Goal: Check status: Check status

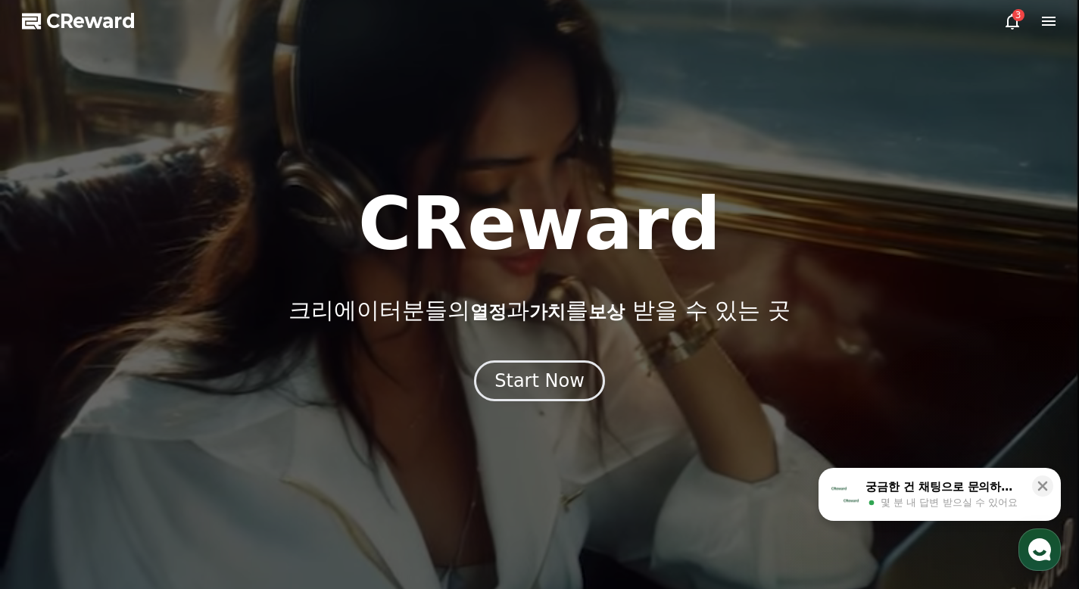
click at [1010, 18] on icon at bounding box center [1013, 21] width 18 height 18
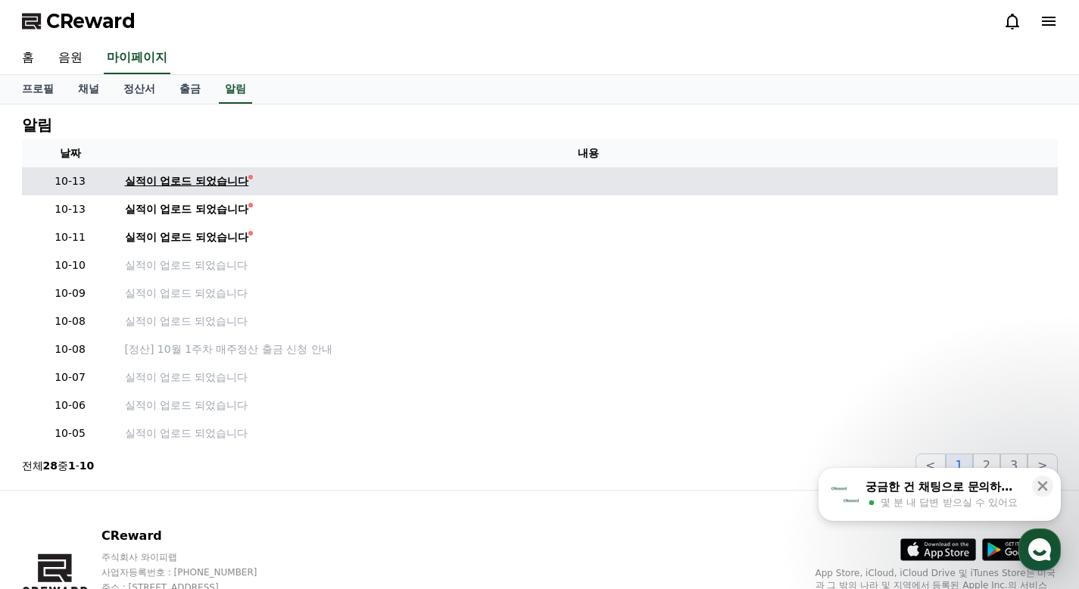
click at [170, 180] on div "실적이 업로드 되었습니다" at bounding box center [187, 181] width 124 height 16
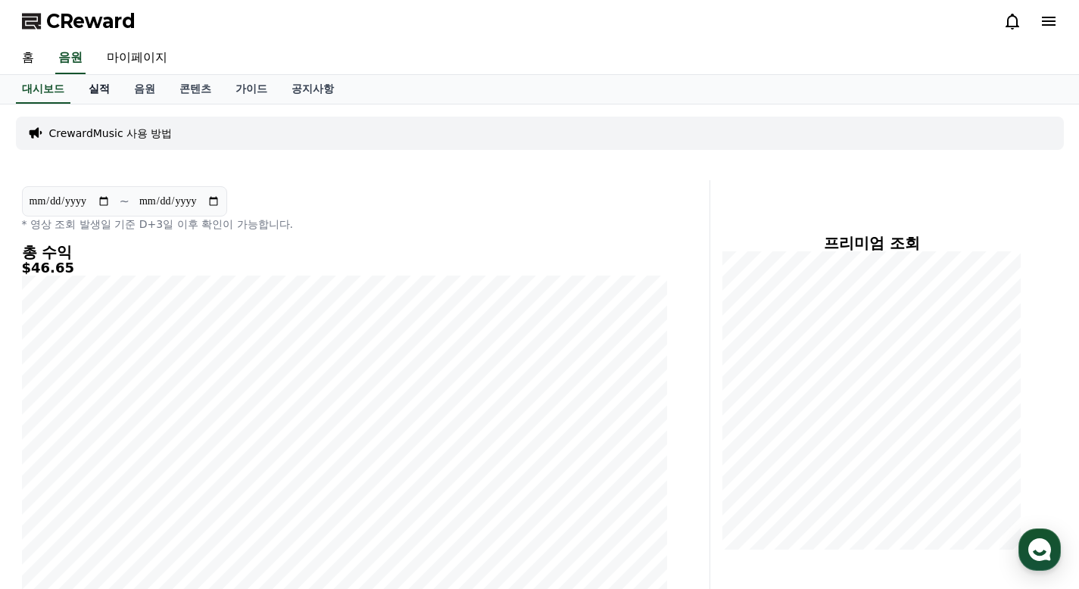
click at [93, 86] on link "실적" at bounding box center [99, 89] width 45 height 29
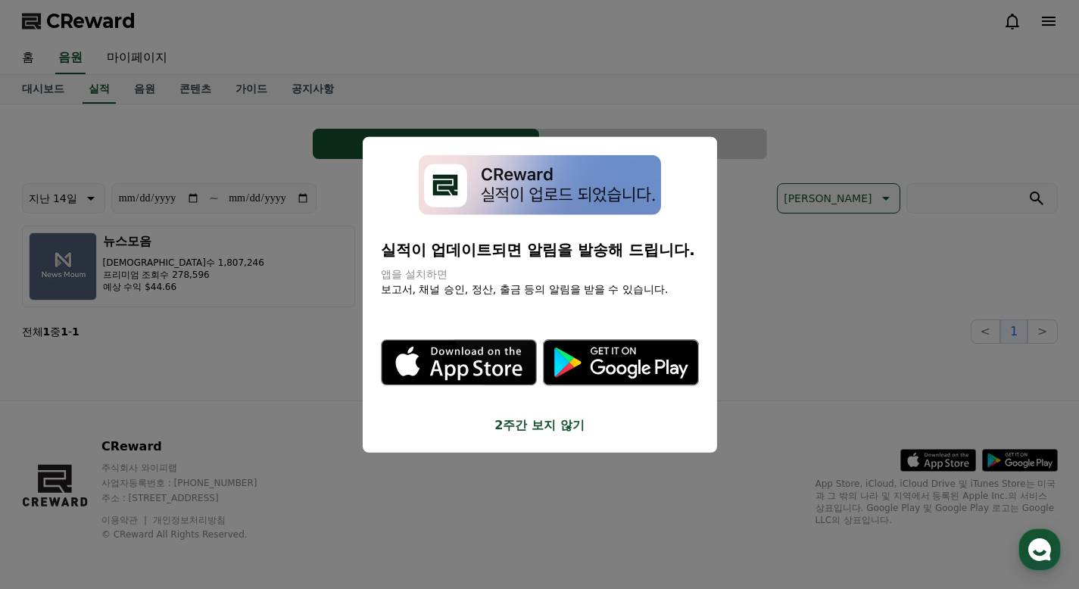
click at [268, 295] on button "close modal" at bounding box center [539, 294] width 1079 height 589
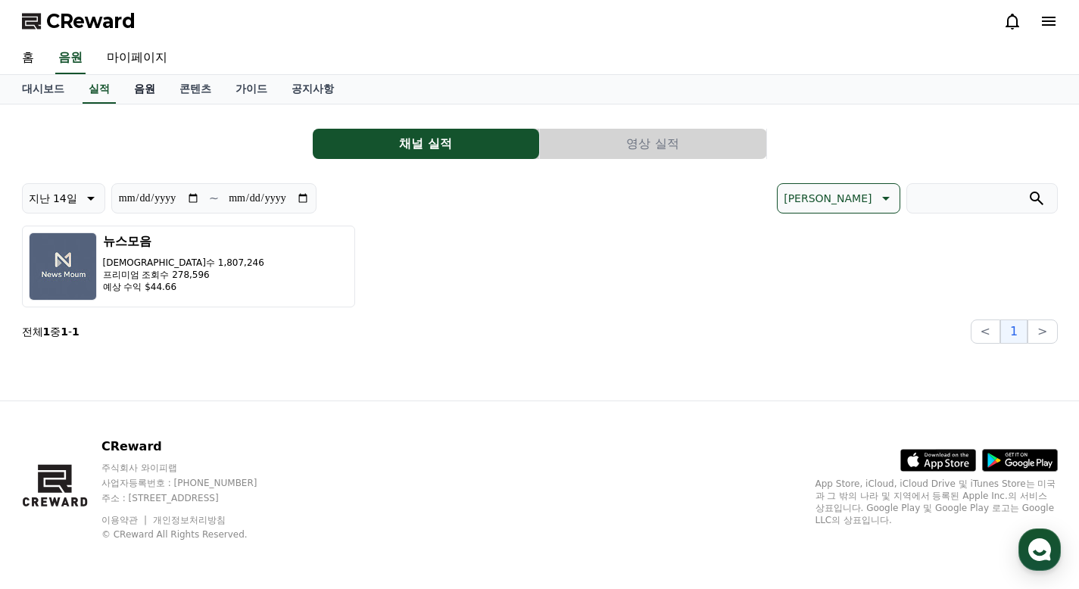
click at [133, 89] on link "음원" at bounding box center [144, 89] width 45 height 29
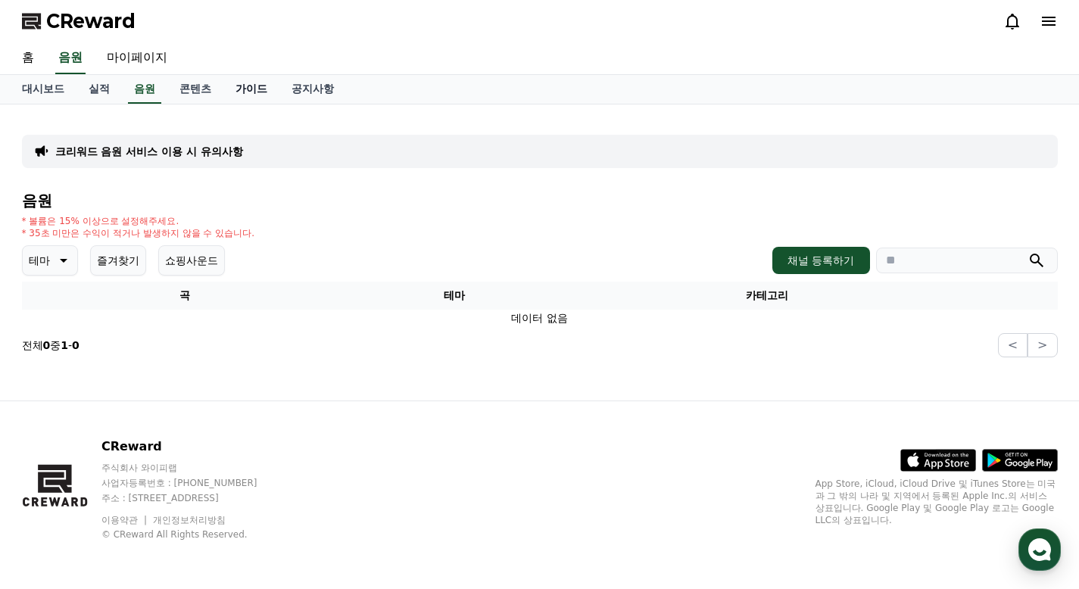
click at [236, 89] on link "가이드" at bounding box center [251, 89] width 56 height 29
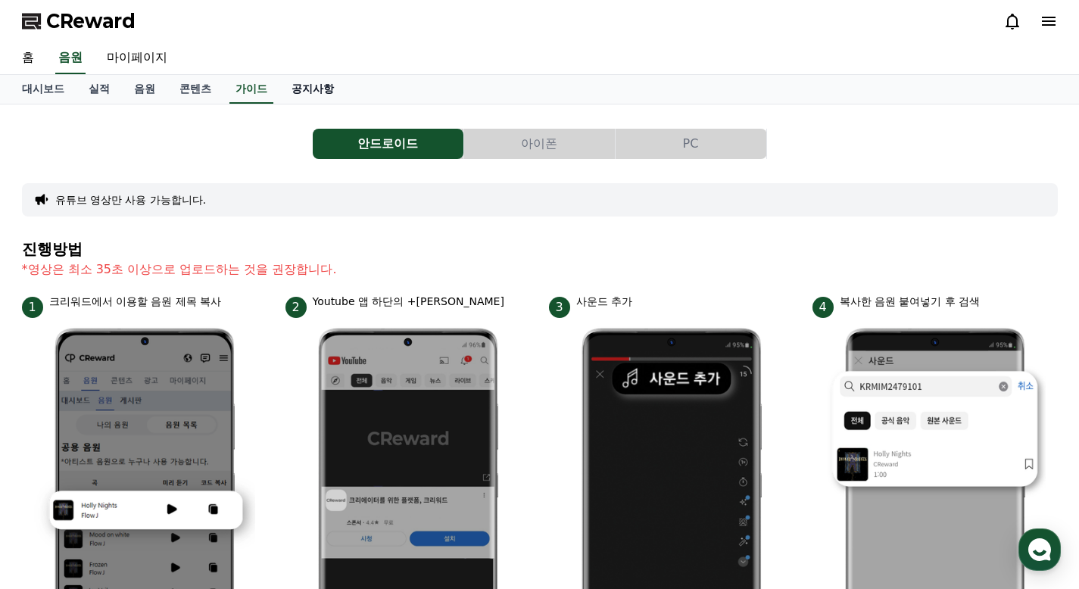
click at [297, 86] on link "공지사항" at bounding box center [313, 89] width 67 height 29
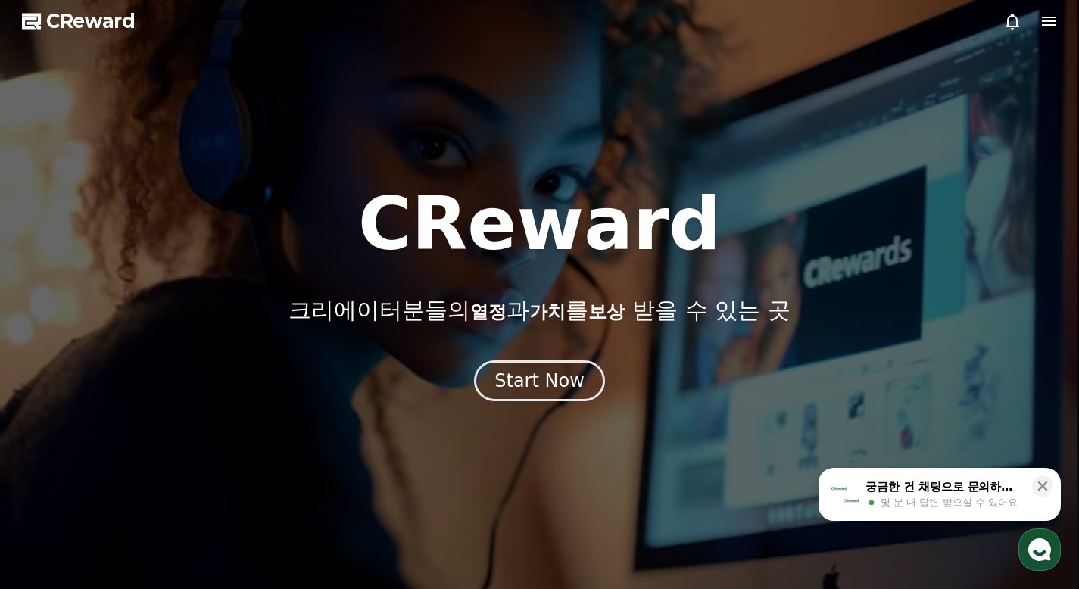
click at [1011, 23] on icon at bounding box center [1013, 21] width 18 height 18
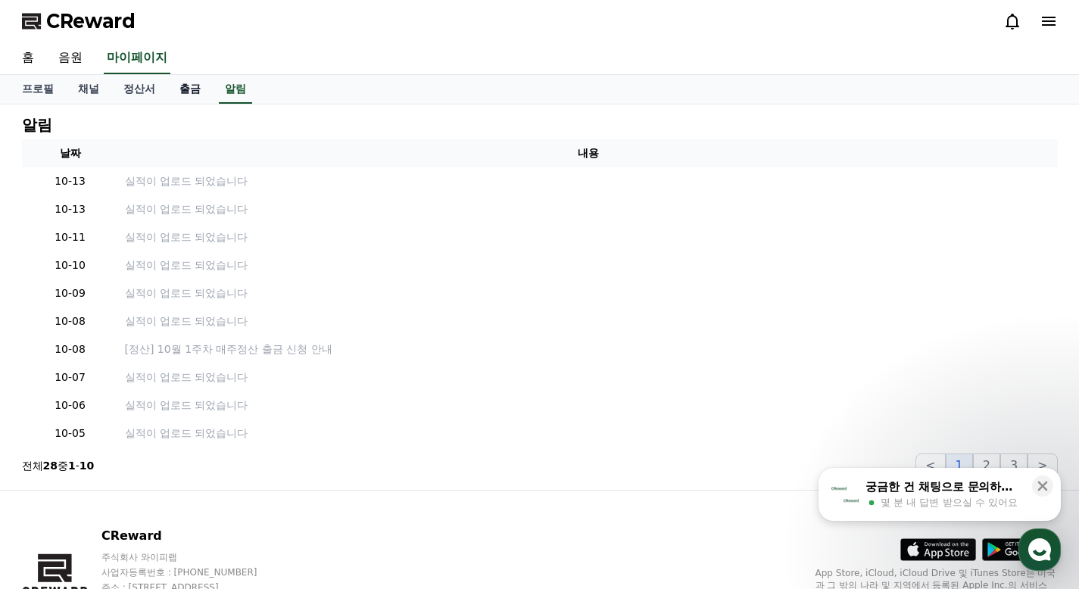
click at [178, 94] on link "출금" at bounding box center [189, 89] width 45 height 29
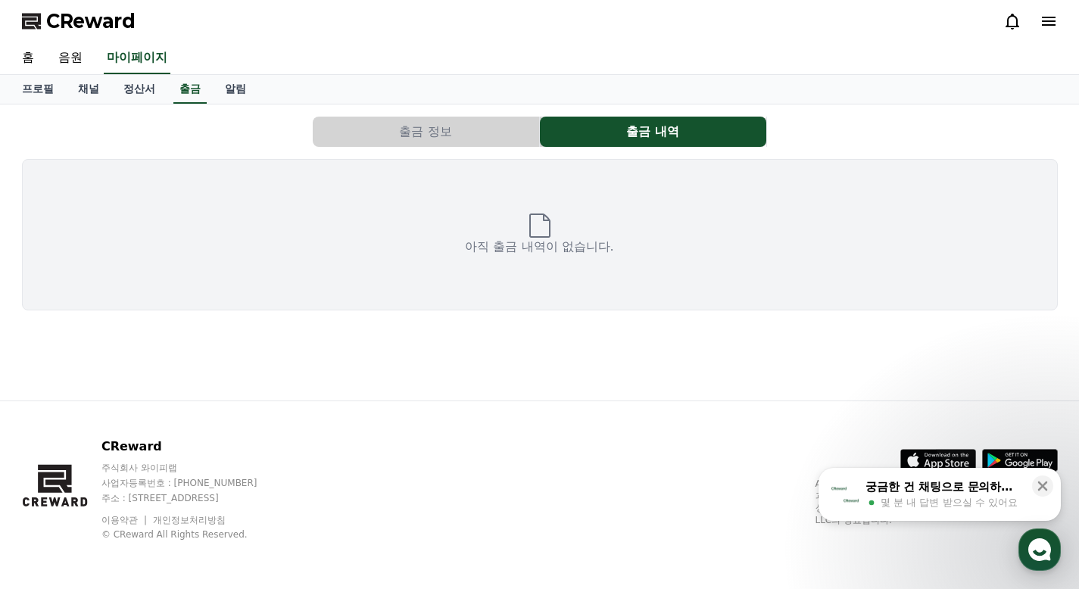
click at [462, 130] on button "출금 정보" at bounding box center [426, 132] width 227 height 30
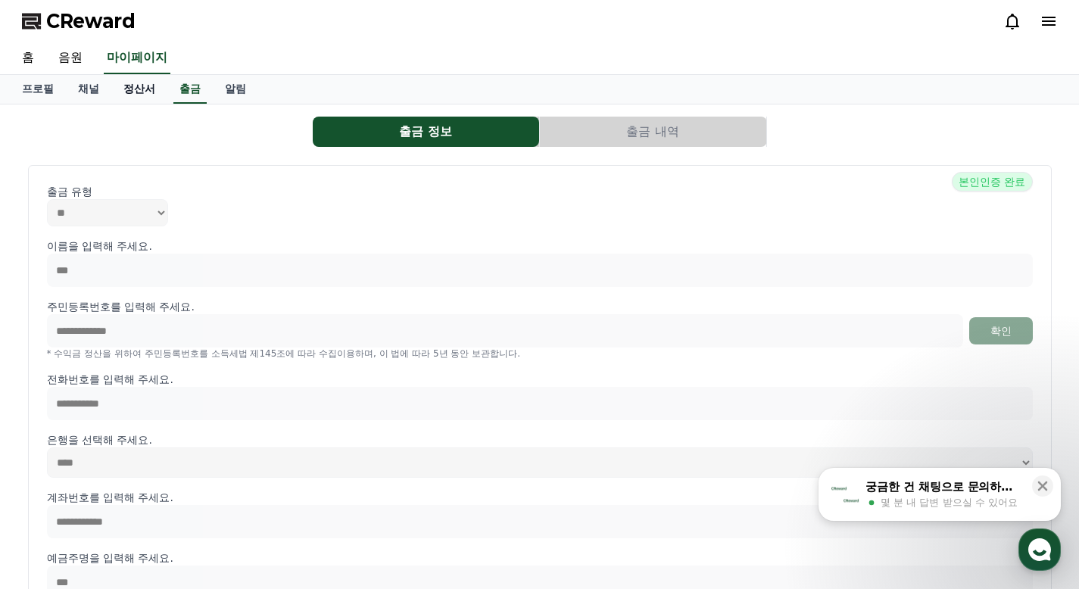
click at [133, 86] on link "정산서" at bounding box center [139, 89] width 56 height 29
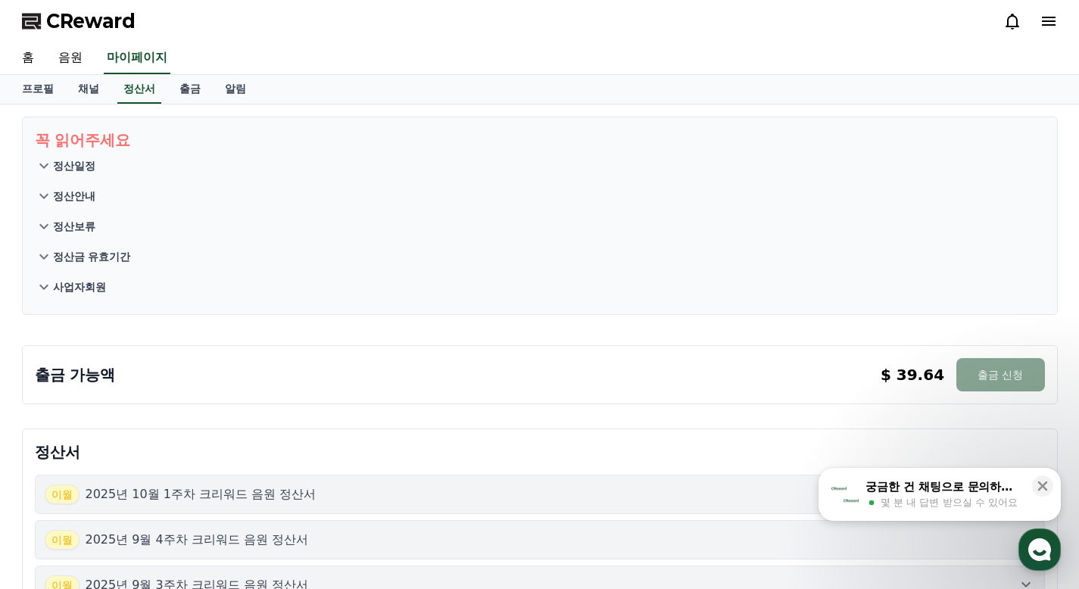
click at [70, 167] on p "정산일정" at bounding box center [74, 165] width 42 height 15
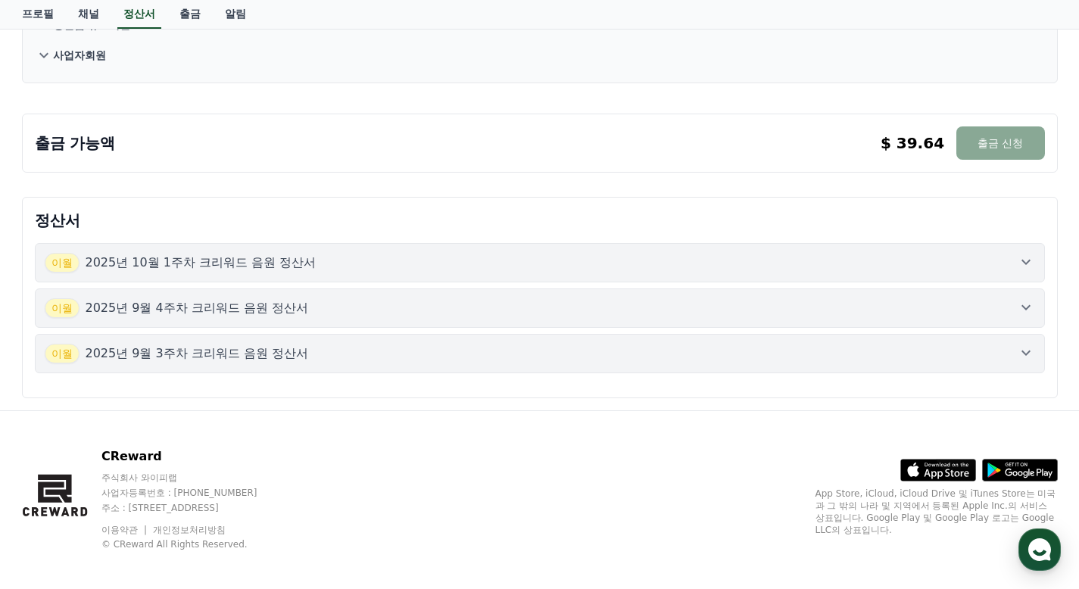
scroll to position [364, 0]
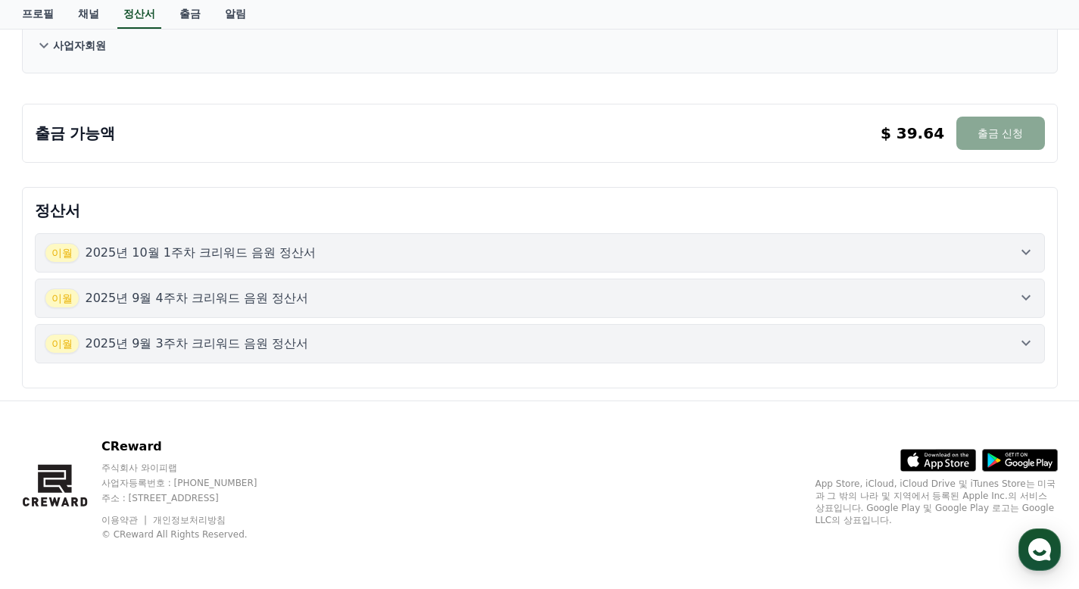
click at [235, 256] on p "2025년 10월 1주차 크리워드 음원 정산서" at bounding box center [201, 253] width 231 height 18
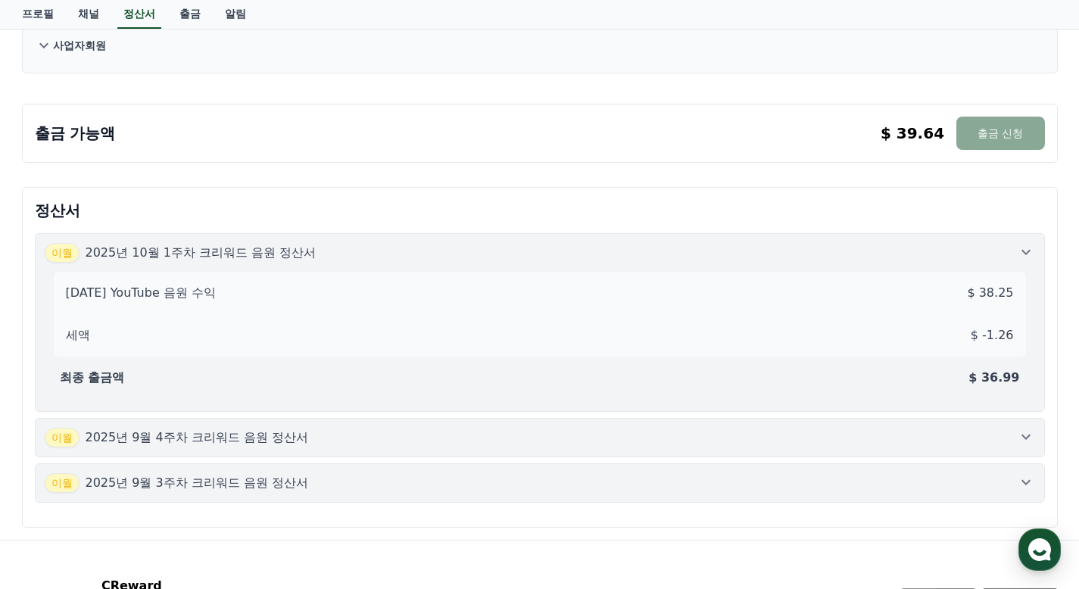
click at [386, 434] on div "[DATE]년 9월 4주차 크리워드 음원 정산서" at bounding box center [540, 438] width 991 height 20
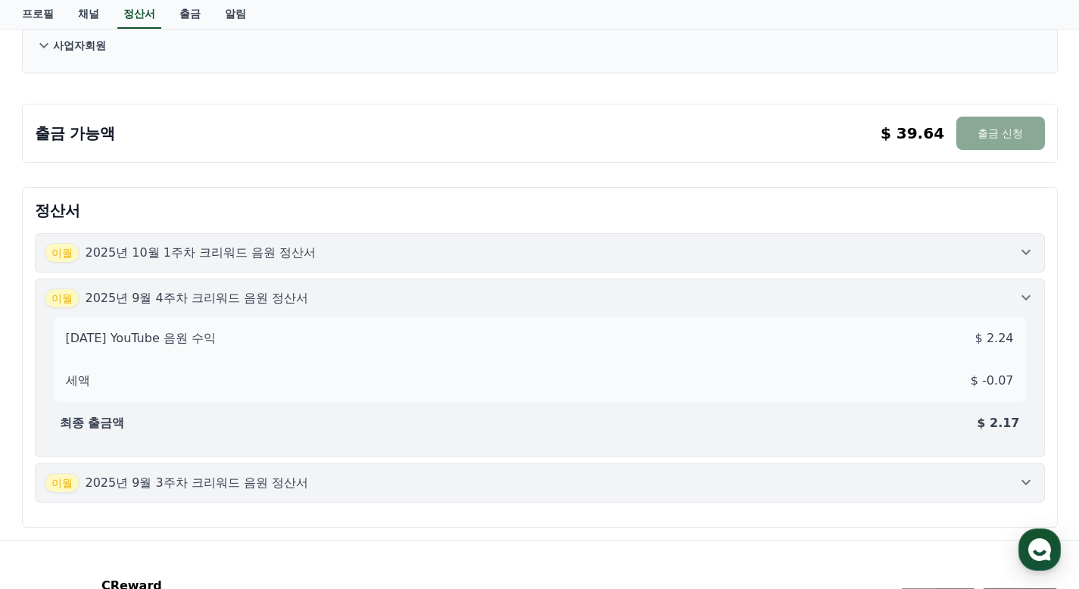
click at [339, 486] on div "[DATE]년 9월 3주차 크리워드 음원 정산서" at bounding box center [540, 483] width 991 height 20
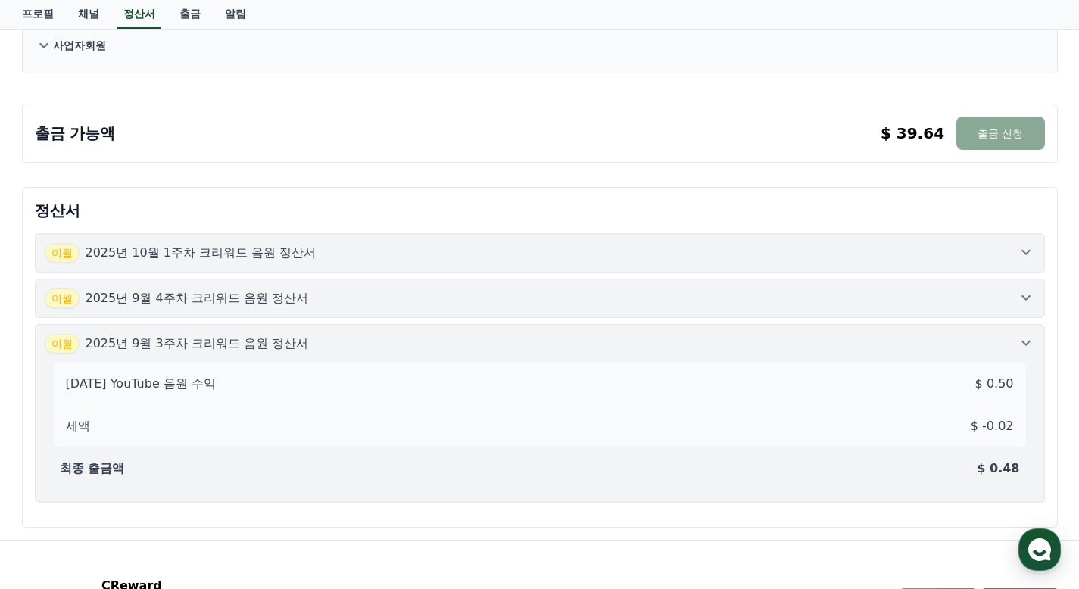
click at [270, 345] on p "2025년 9월 3주차 크리워드 음원 정산서" at bounding box center [197, 344] width 223 height 18
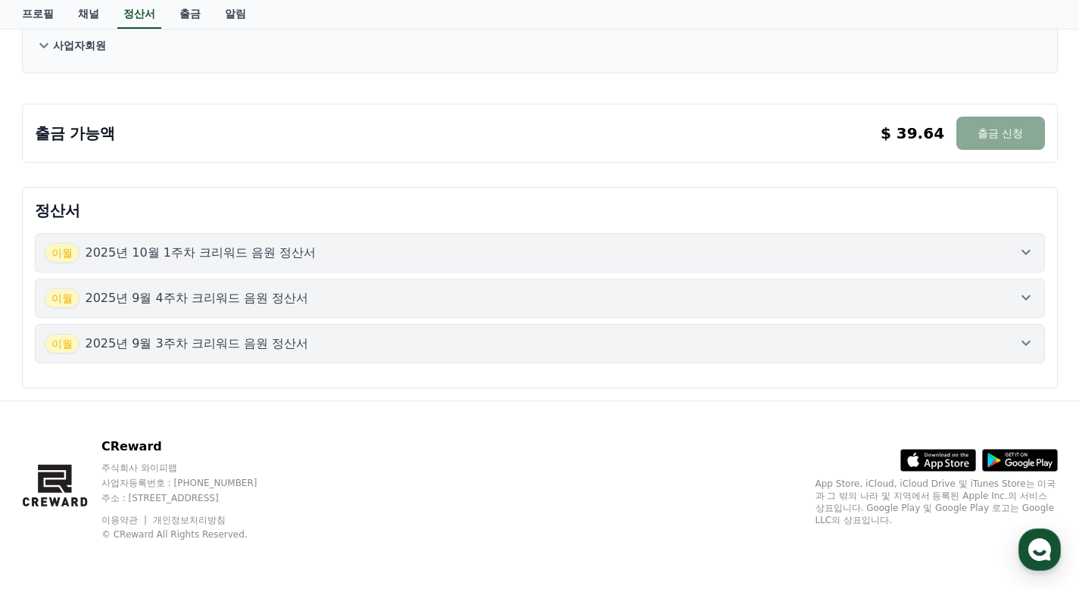
click at [282, 298] on div "[DATE]년 9월 4주차 크리워드 음원 정산서" at bounding box center [540, 299] width 991 height 20
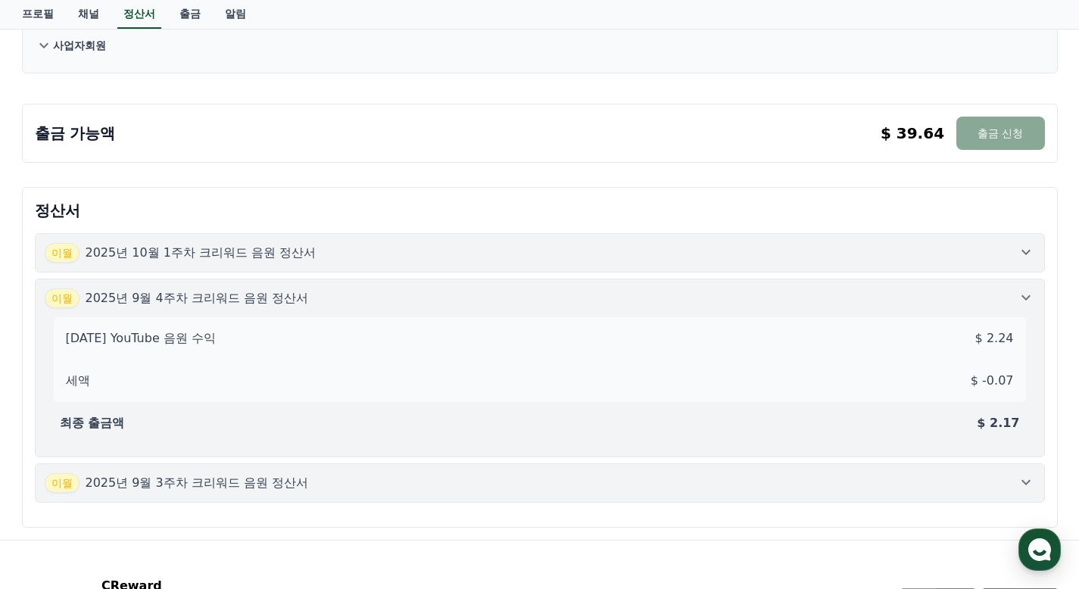
click at [314, 260] on div "[DATE]년 10월 1주차 크리워드 음원 정산서" at bounding box center [540, 253] width 991 height 20
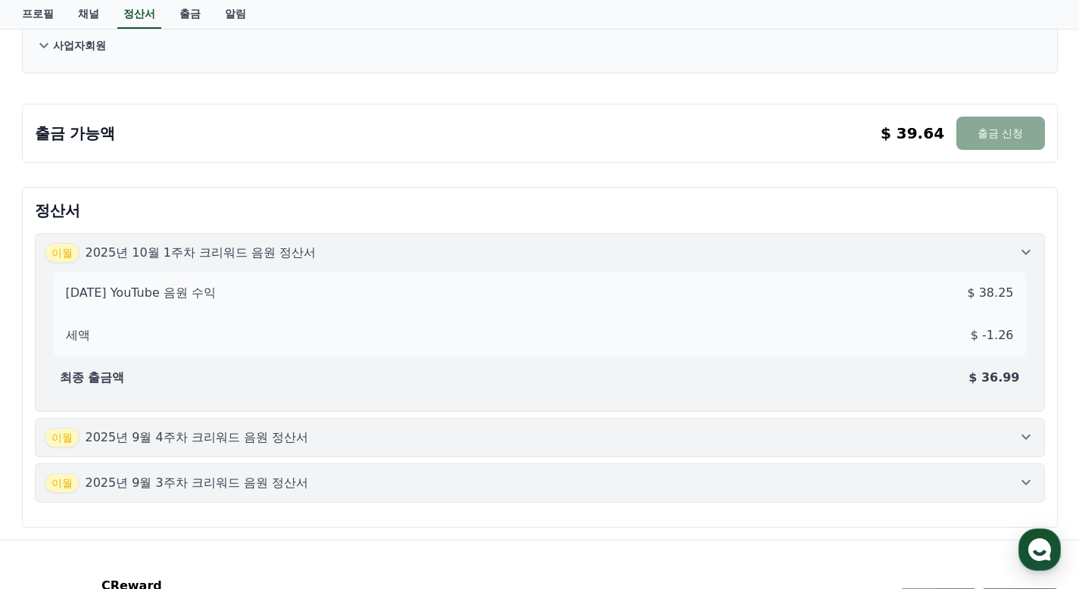
click at [314, 260] on div "[DATE]년 10월 1주차 크리워드 음원 정산서" at bounding box center [540, 253] width 991 height 20
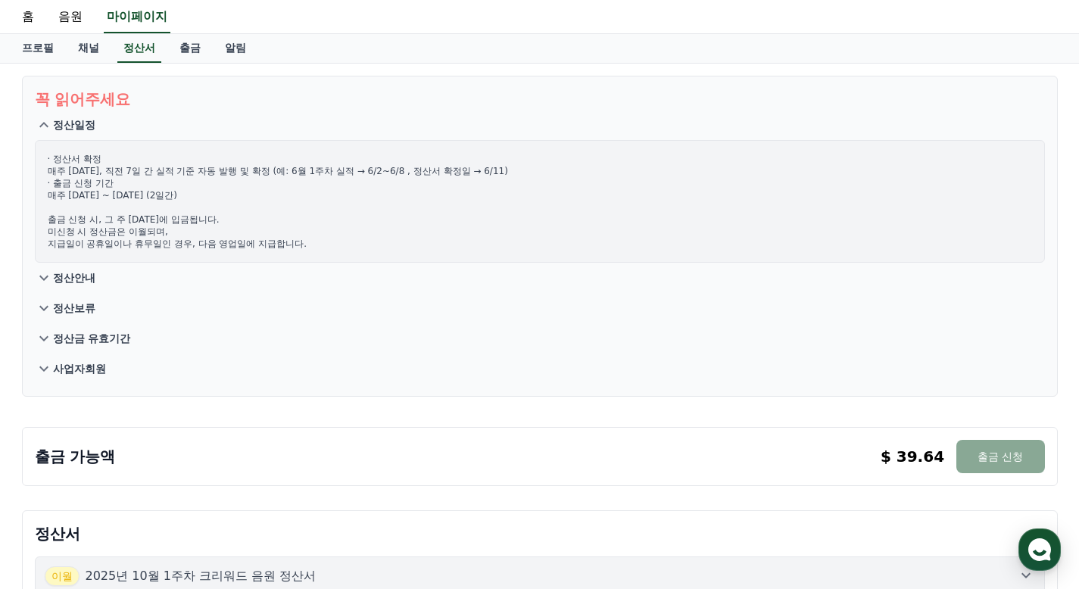
scroll to position [0, 0]
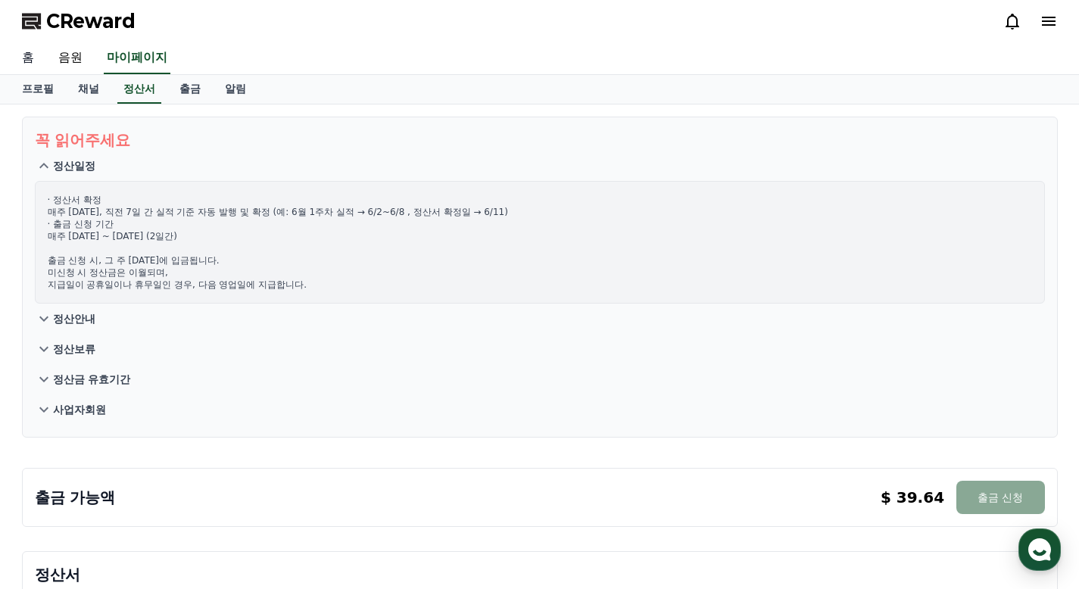
click at [23, 61] on link "홈" at bounding box center [28, 58] width 36 height 32
